Goal: Information Seeking & Learning: Learn about a topic

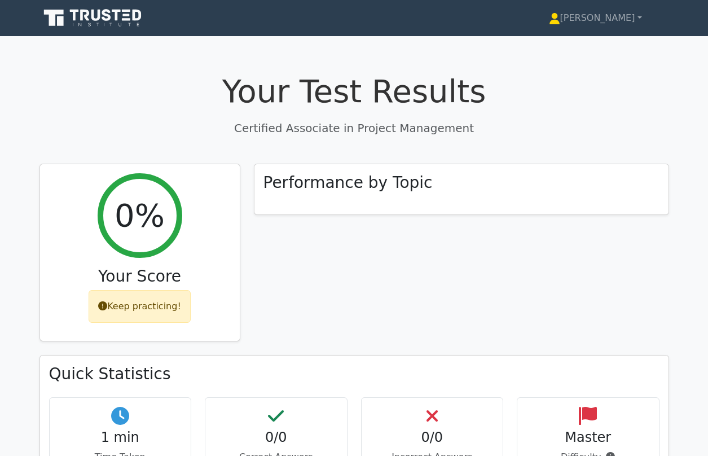
click at [69, 18] on icon at bounding box center [93, 17] width 108 height 21
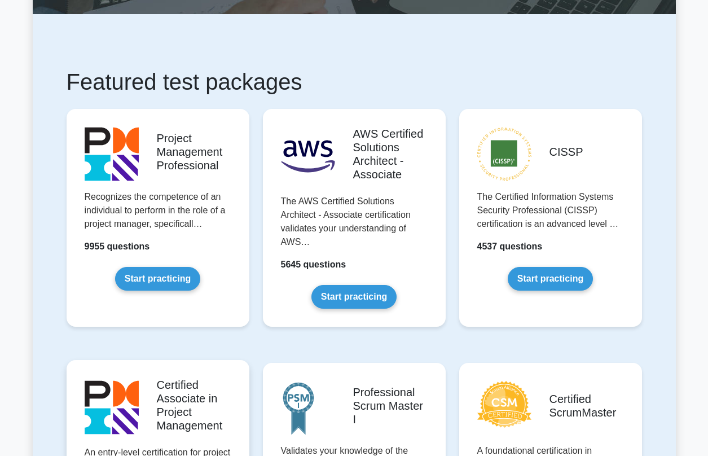
scroll to position [265, 0]
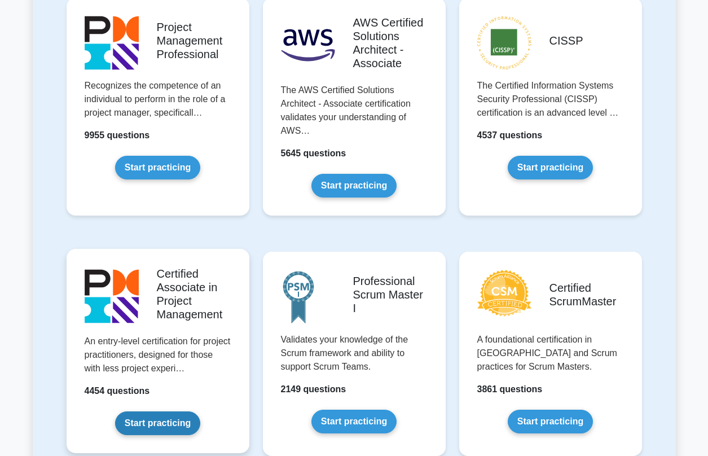
click at [148, 417] on link "Start practicing" at bounding box center [157, 423] width 85 height 24
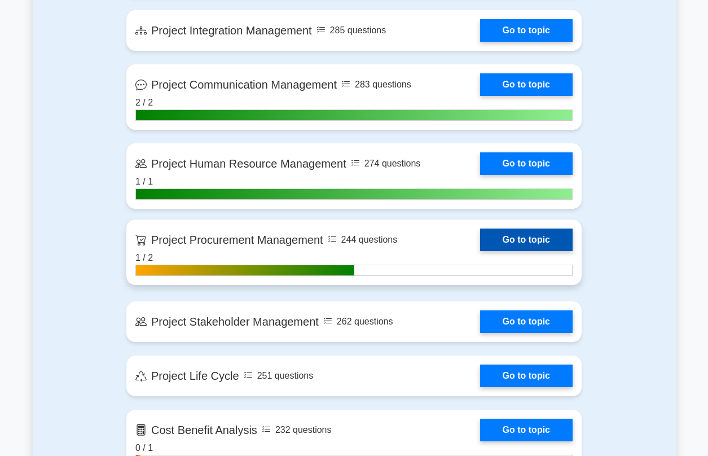
scroll to position [813, 0]
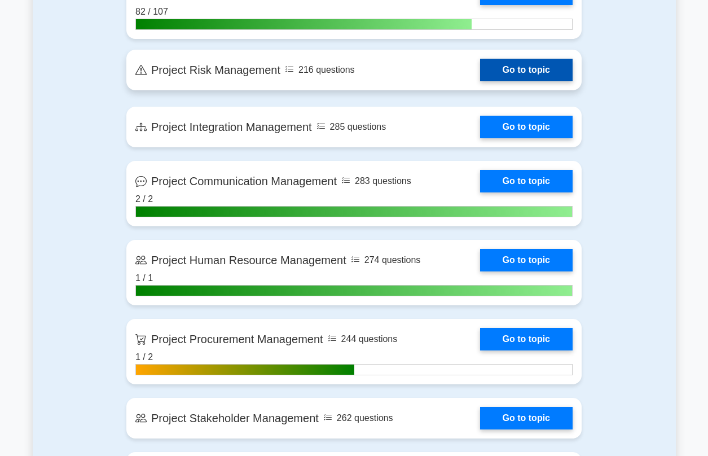
click at [480, 76] on link "Go to topic" at bounding box center [526, 70] width 92 height 23
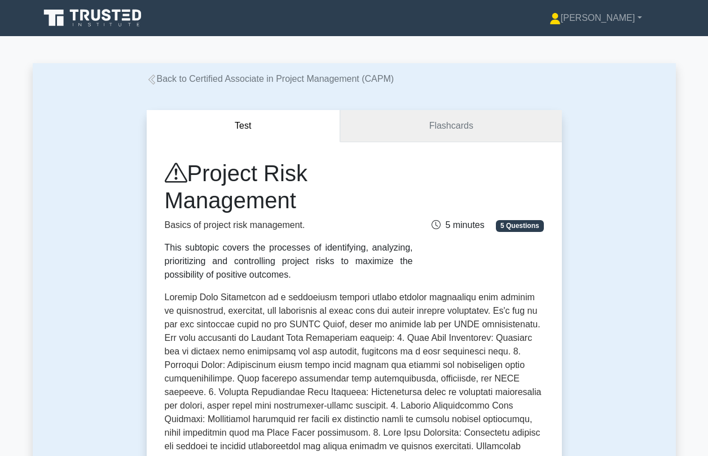
click at [447, 120] on link "Flashcards" at bounding box center [450, 126] width 221 height 32
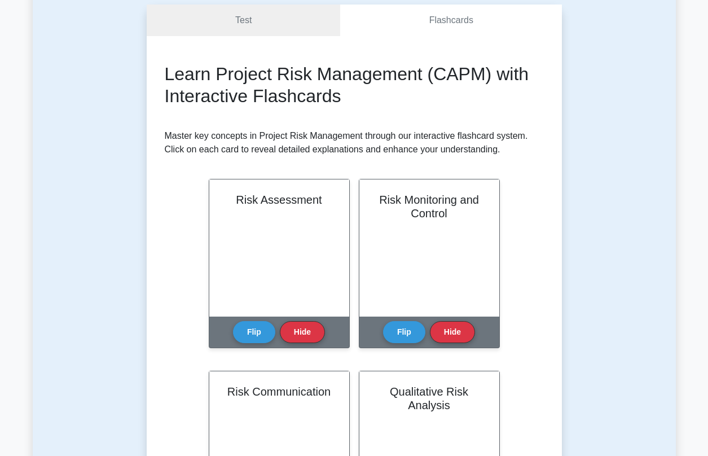
scroll to position [121, 0]
